Goal: Information Seeking & Learning: Learn about a topic

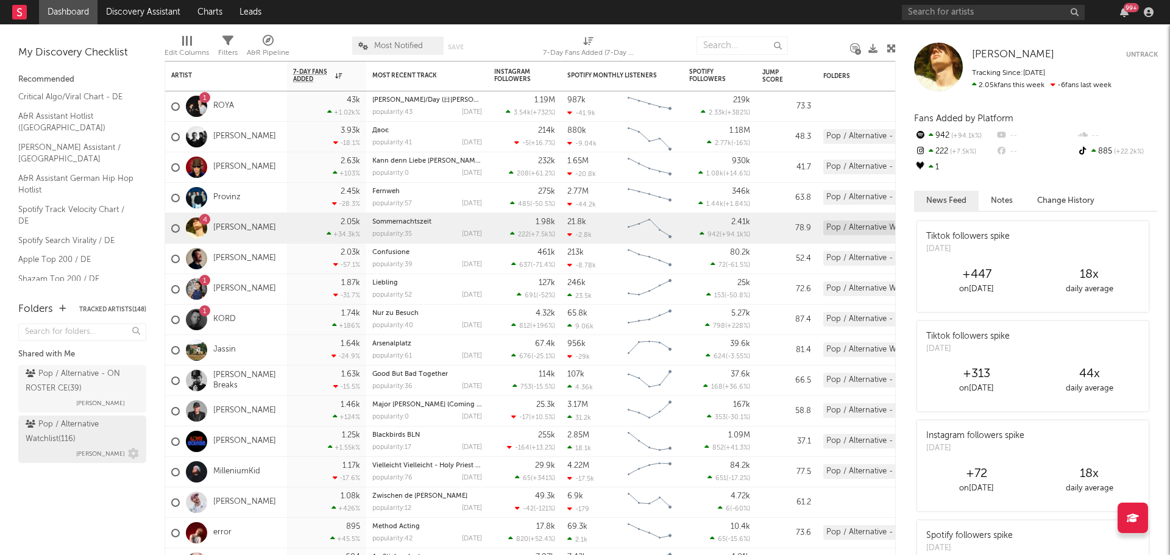
click at [58, 451] on div "Pop / Alternative Watchlist ( 116 ) [PERSON_NAME]" at bounding box center [82, 439] width 113 height 44
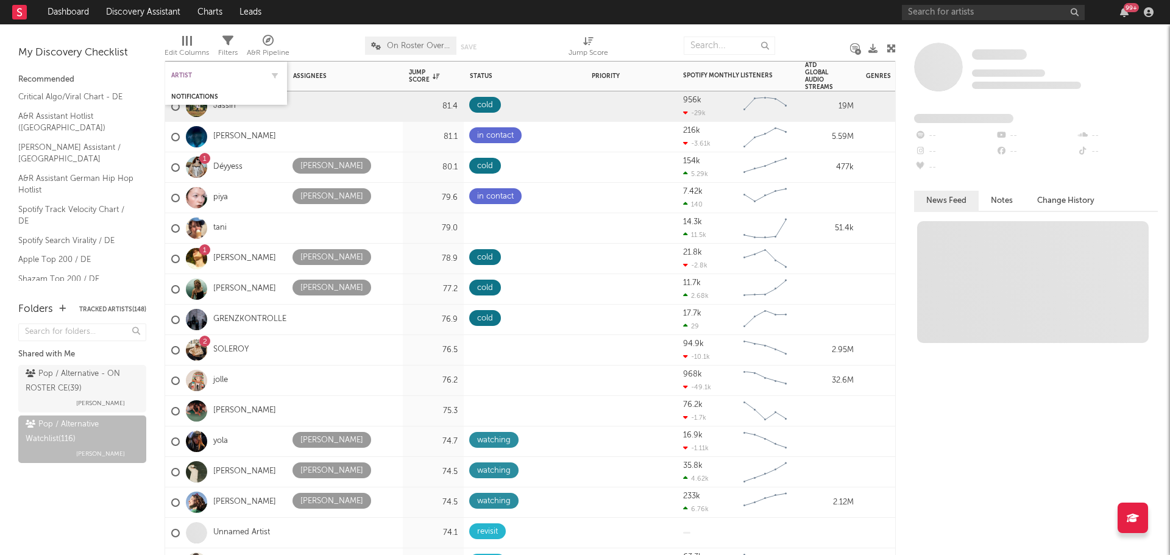
click at [231, 72] on div "Artist" at bounding box center [216, 75] width 91 height 7
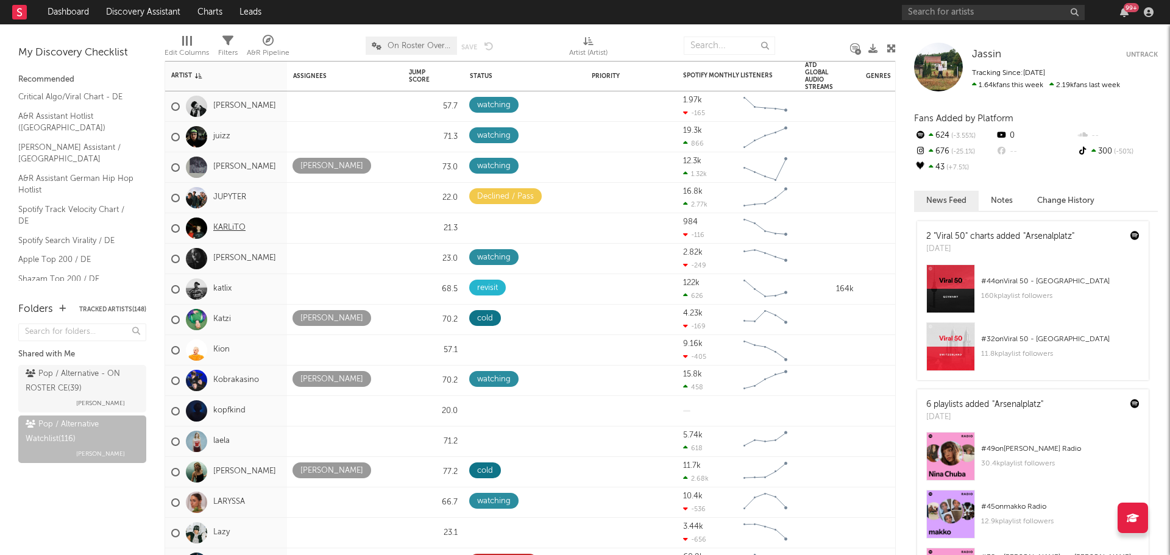
click at [224, 225] on link "KARLiTO" at bounding box center [229, 228] width 32 height 10
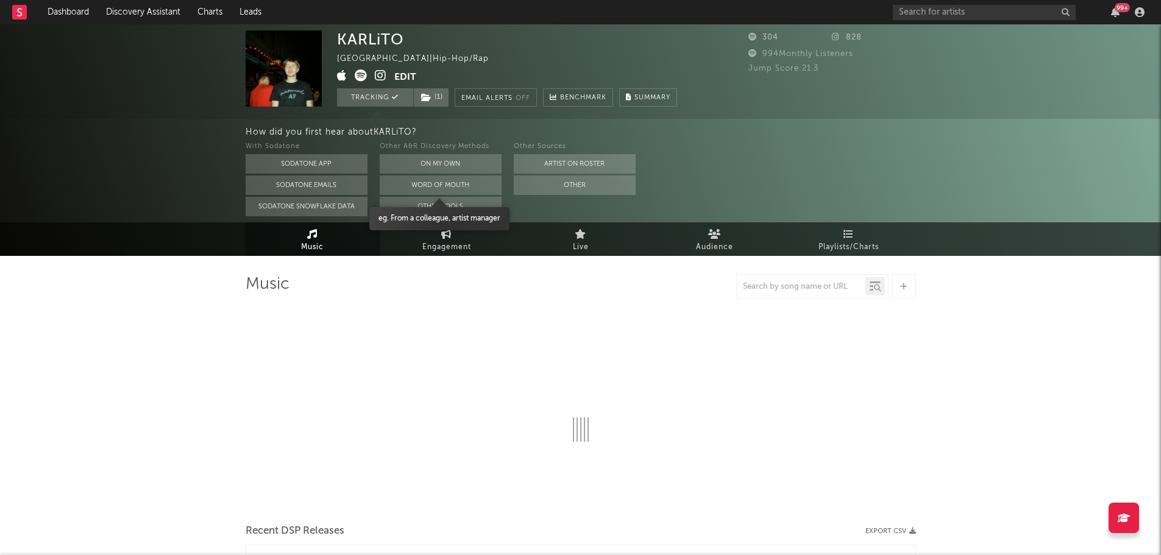
select select "6m"
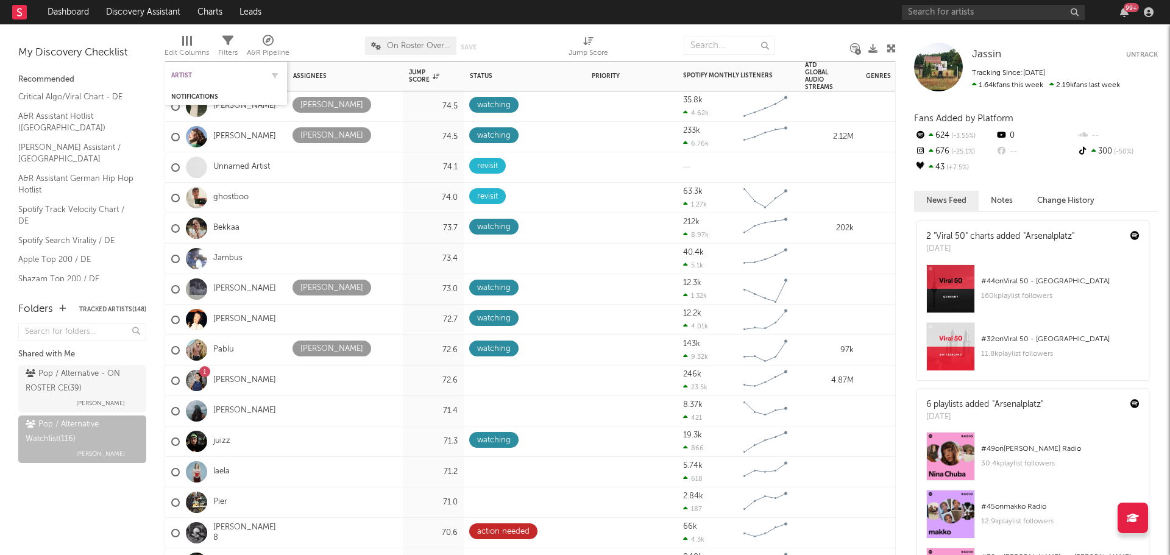
click at [188, 72] on div "Artist" at bounding box center [216, 75] width 91 height 7
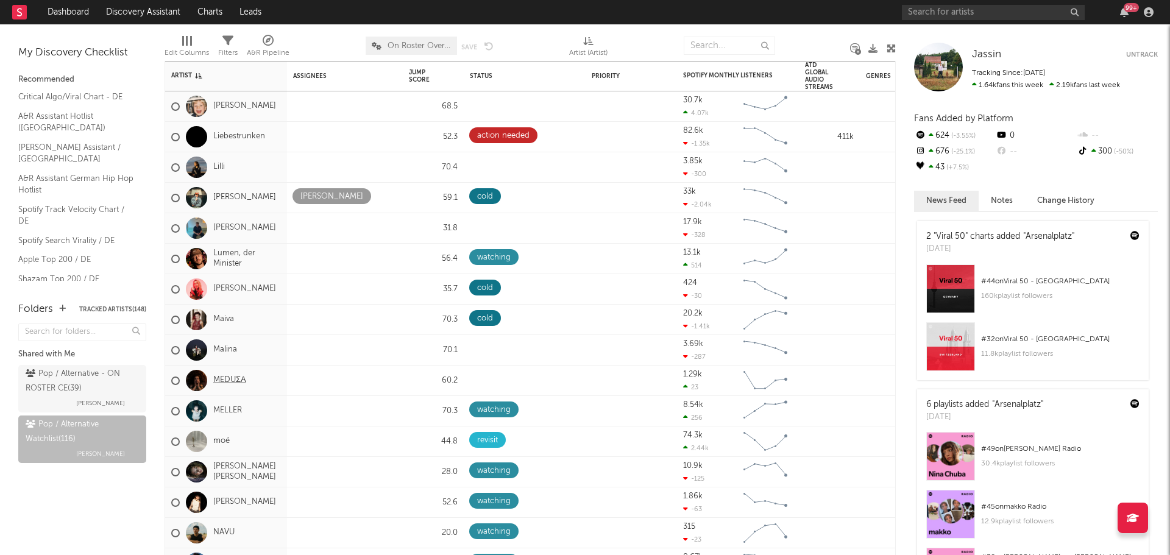
click at [222, 376] on link "MEDUΣΑ" at bounding box center [229, 380] width 33 height 10
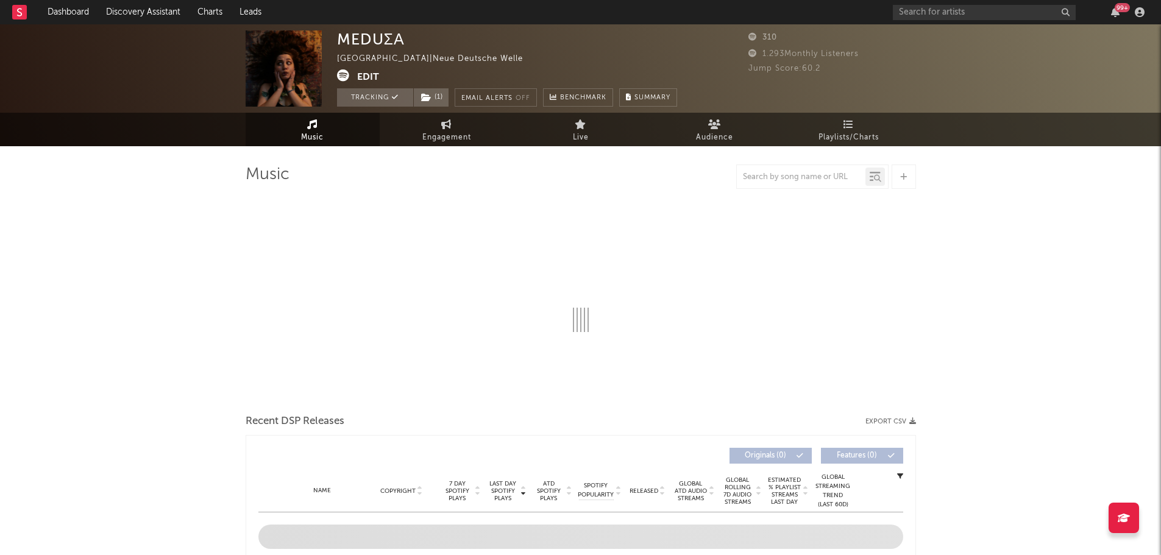
select select "1w"
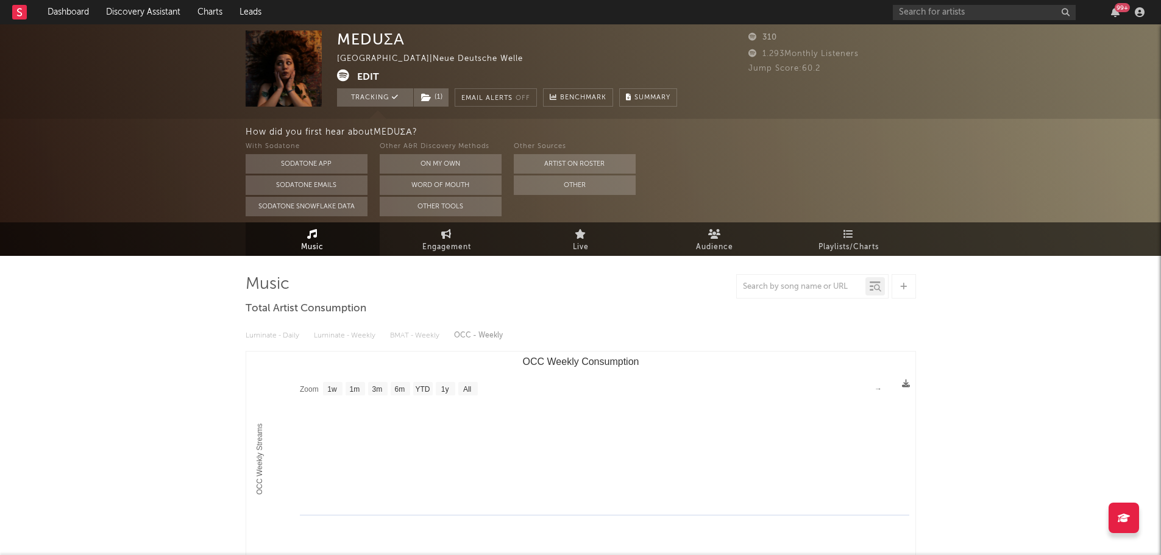
select select "1w"
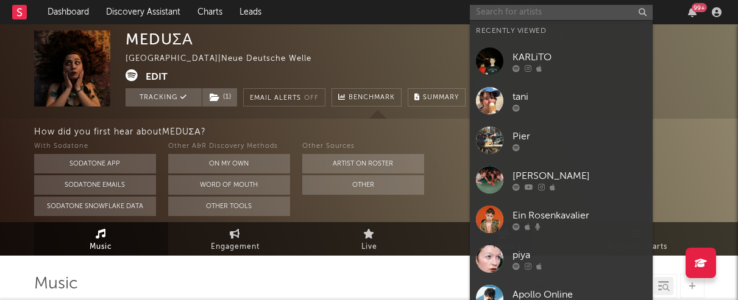
click at [599, 9] on input "text" at bounding box center [561, 12] width 183 height 15
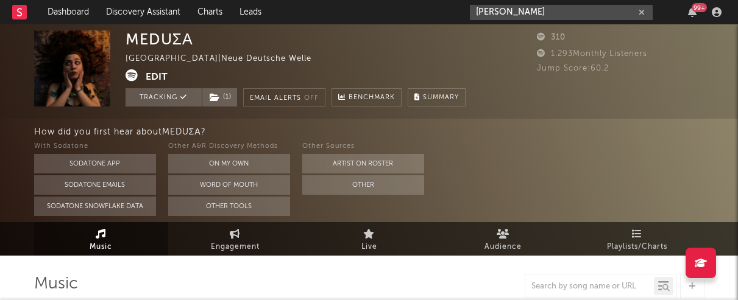
type input "[PERSON_NAME]"
click at [15, 15] on rect at bounding box center [19, 12] width 15 height 15
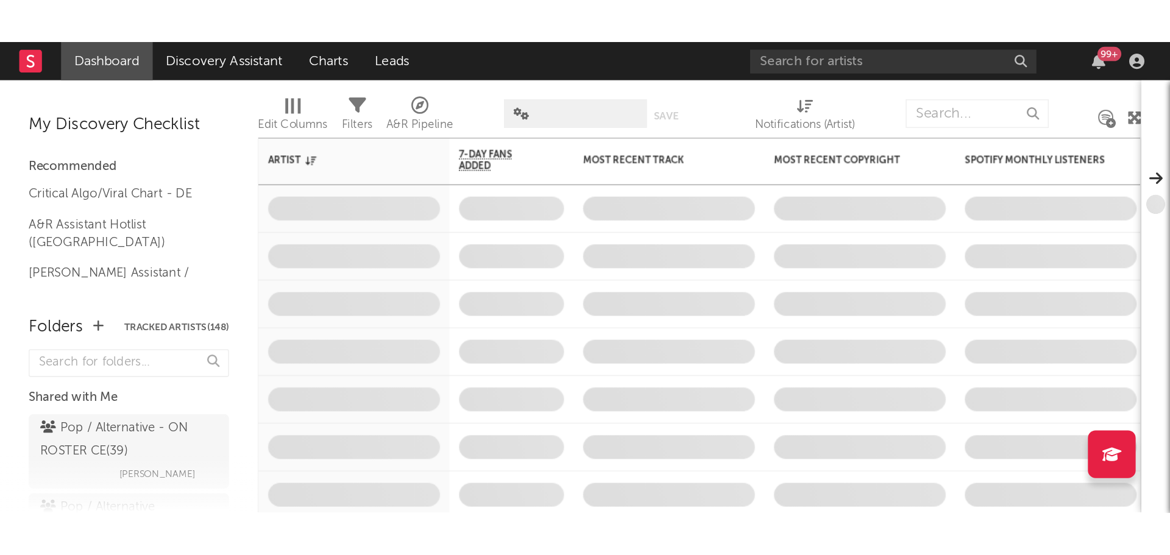
scroll to position [71, 0]
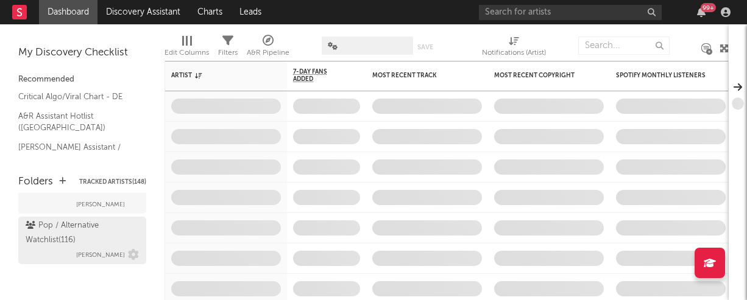
click at [43, 252] on div "Pop / Alternative Watchlist ( 116 ) [PERSON_NAME]" at bounding box center [82, 241] width 113 height 44
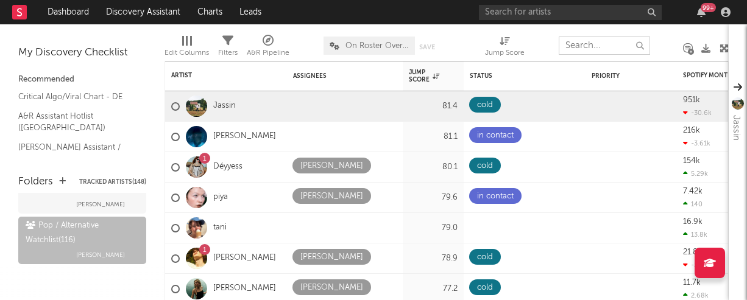
click at [609, 41] on input "text" at bounding box center [604, 46] width 91 height 18
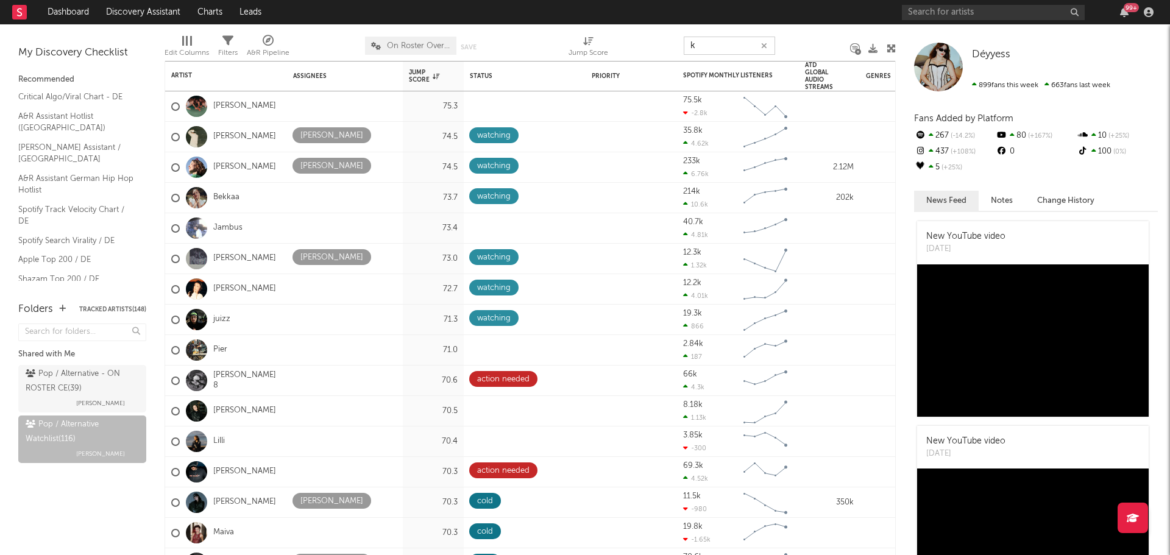
type input "k"
click at [188, 41] on div at bounding box center [187, 41] width 2 height 10
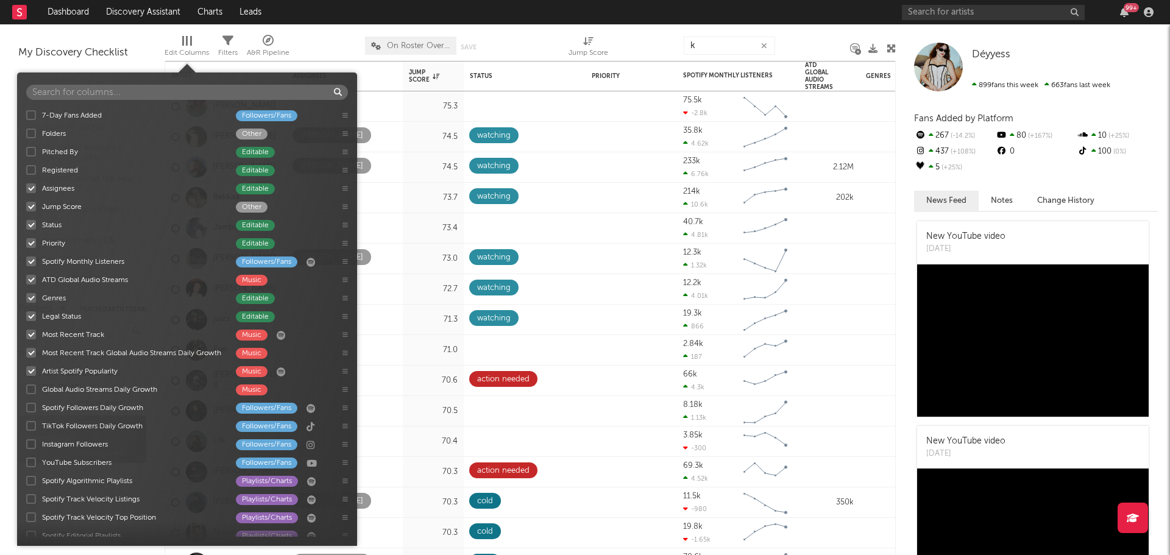
click at [188, 41] on div at bounding box center [187, 41] width 2 height 10
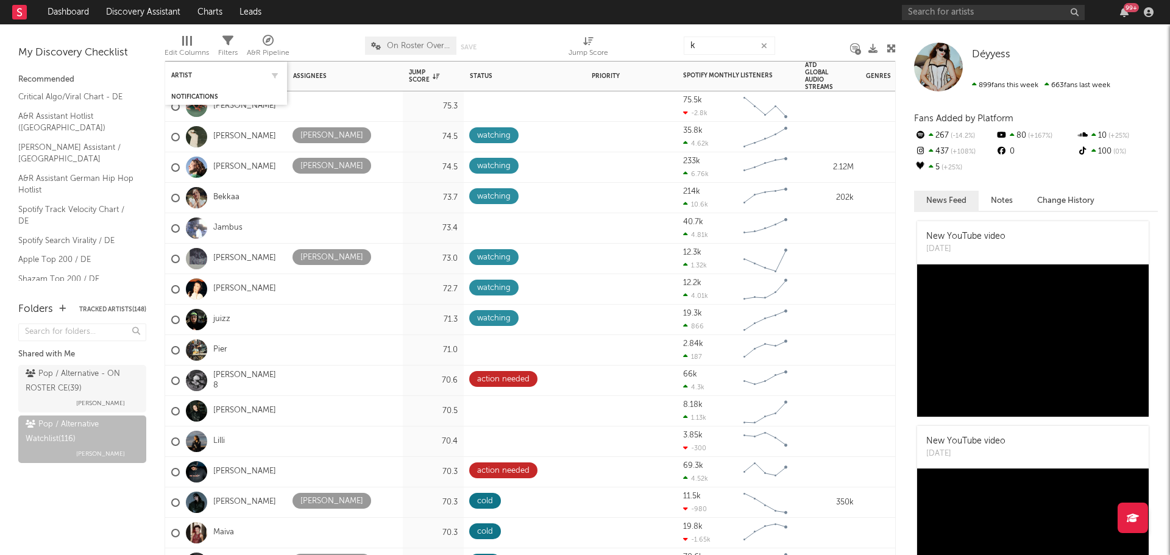
click at [192, 80] on div "Artist" at bounding box center [226, 75] width 110 height 24
click at [198, 74] on div "Artist" at bounding box center [216, 75] width 91 height 7
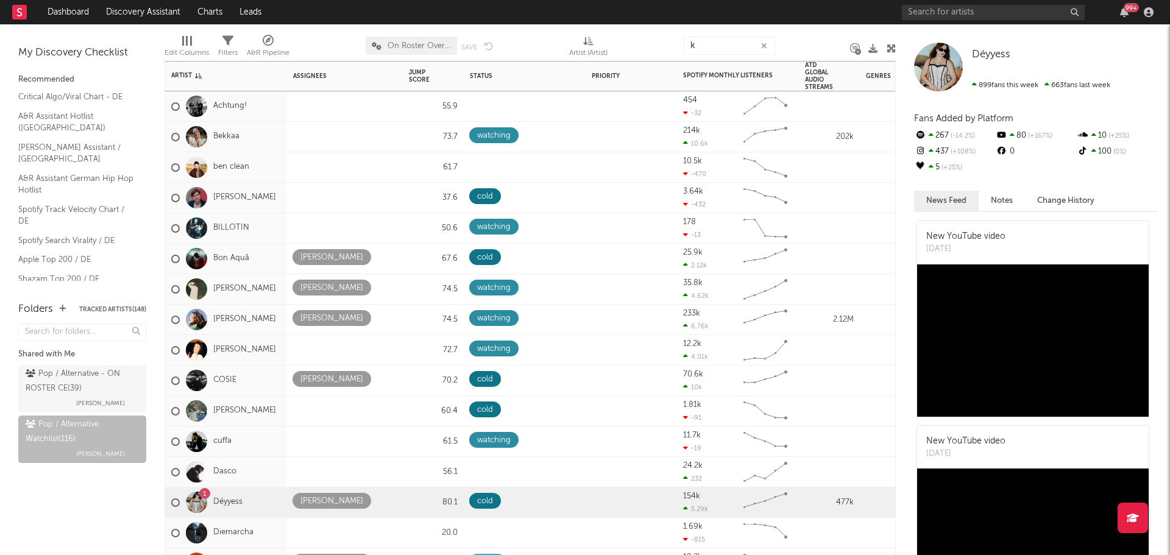
click at [767, 44] on icon "button" at bounding box center [764, 46] width 6 height 8
